Goal: Task Accomplishment & Management: Use online tool/utility

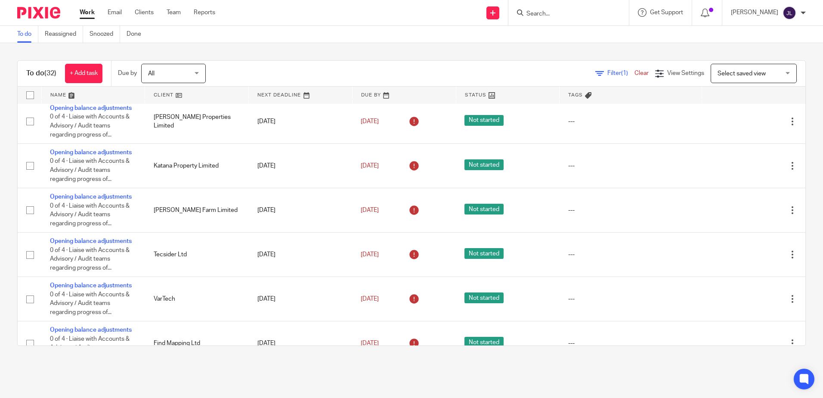
scroll to position [172, 0]
click at [552, 10] on input "Search" at bounding box center [563, 14] width 77 height 8
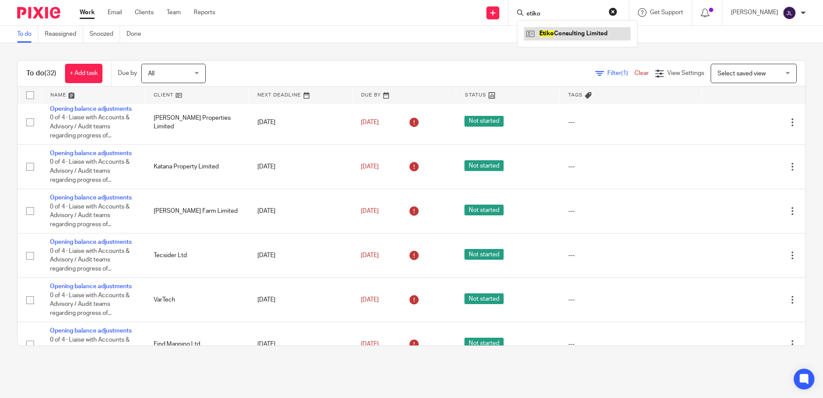
type input "etiko"
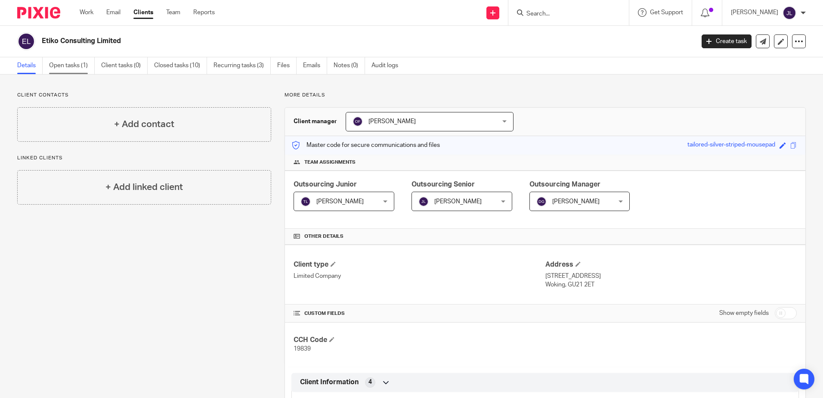
click at [76, 64] on link "Open tasks (1)" at bounding box center [72, 65] width 46 height 17
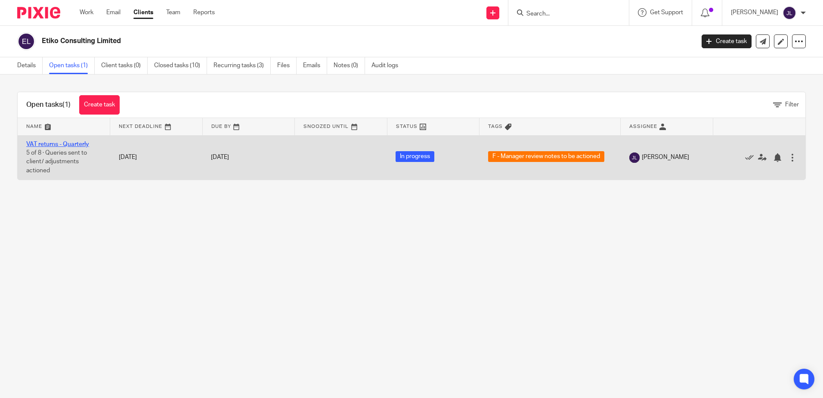
click at [71, 142] on link "VAT returns - Quarterly" at bounding box center [57, 144] width 63 height 6
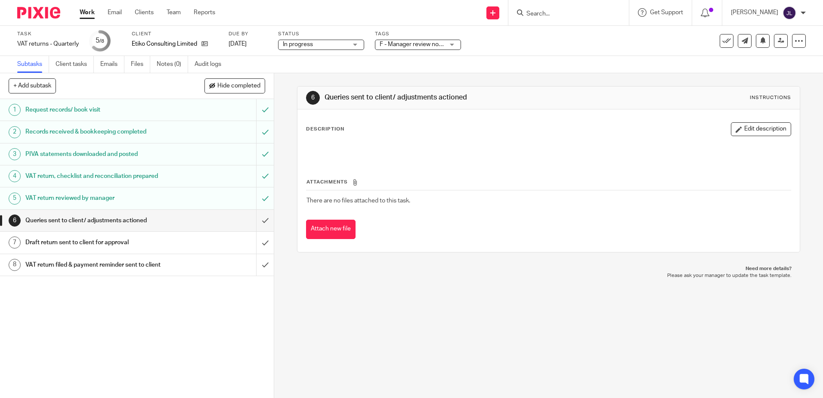
click at [171, 199] on div "VAT return reviewed by manager" at bounding box center [136, 197] width 222 height 13
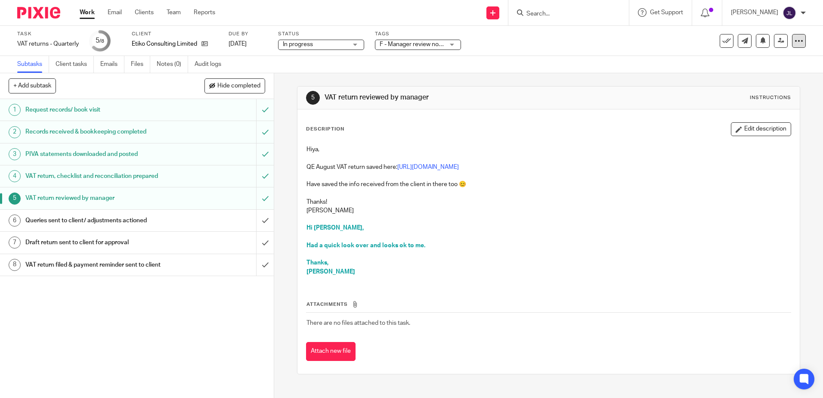
click at [796, 45] on div at bounding box center [799, 41] width 14 height 14
click at [643, 50] on div "Task VAT returns - Quarterly Save VAT returns - Quarterly 5 /8 Client Etiko Con…" at bounding box center [345, 41] width 657 height 21
